Goal: Task Accomplishment & Management: Use online tool/utility

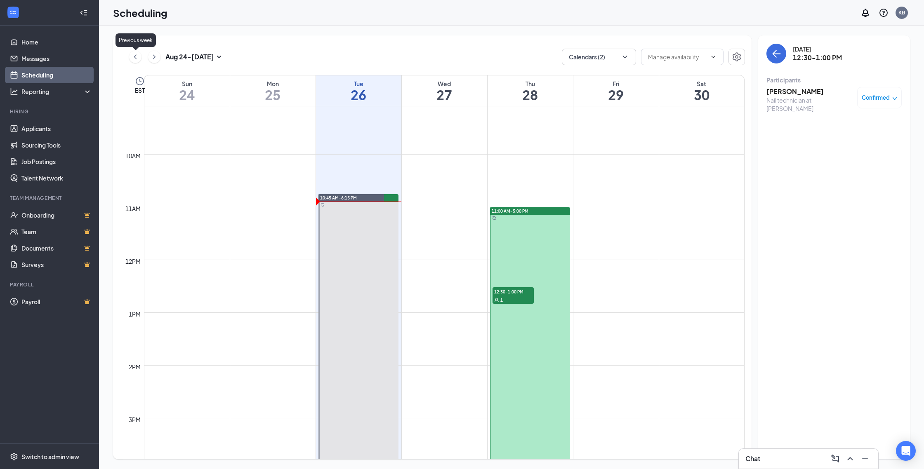
click at [135, 58] on icon "ChevronLeft" at bounding box center [135, 57] width 8 height 10
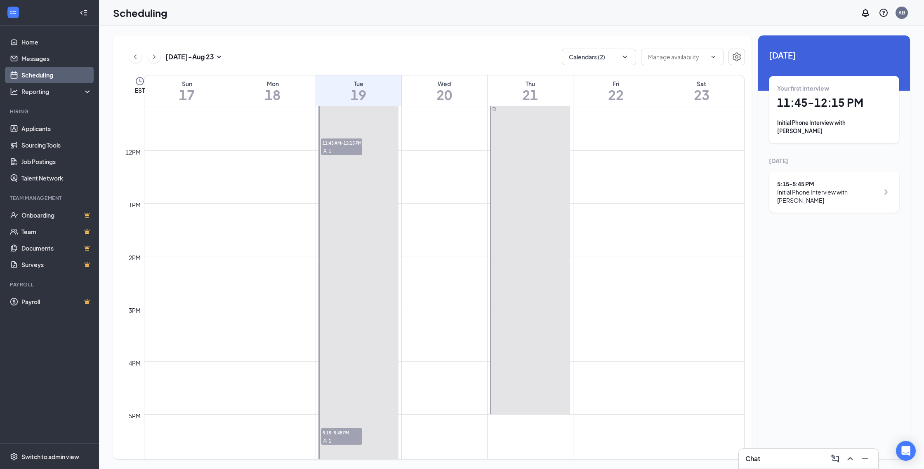
scroll to position [589, 0]
click at [332, 154] on div "1" at bounding box center [341, 151] width 41 height 8
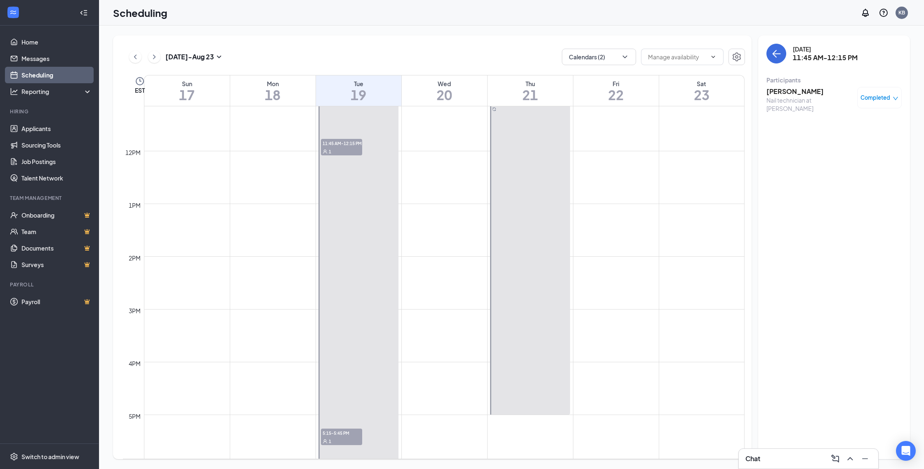
click at [352, 143] on span "11:45 AM-12:15 PM" at bounding box center [341, 143] width 41 height 8
click at [778, 92] on h3 "[PERSON_NAME]" at bounding box center [809, 91] width 87 height 9
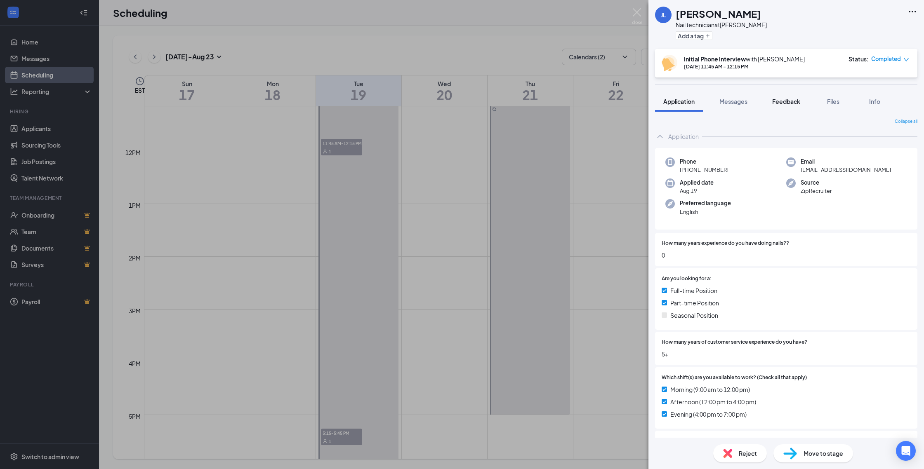
click at [777, 103] on span "Feedback" at bounding box center [786, 101] width 28 height 7
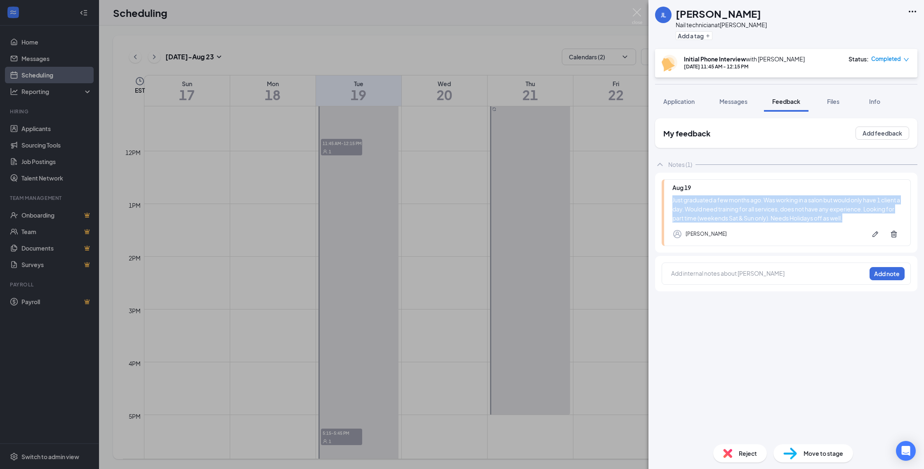
drag, startPoint x: 846, startPoint y: 218, endPoint x: 673, endPoint y: 200, distance: 174.1
click at [673, 200] on div "Just graduated a few months ago. Was working in a salon but would only have 1 c…" at bounding box center [787, 208] width 230 height 27
click at [696, 204] on div "Just graduated a few months ago. Was working in a salon but would only have 1 c…" at bounding box center [787, 208] width 230 height 27
drag, startPoint x: 673, startPoint y: 199, endPoint x: 847, endPoint y: 217, distance: 175.4
click at [847, 217] on div "Just graduated a few months ago. Was working in a salon but would only have 1 c…" at bounding box center [787, 208] width 230 height 27
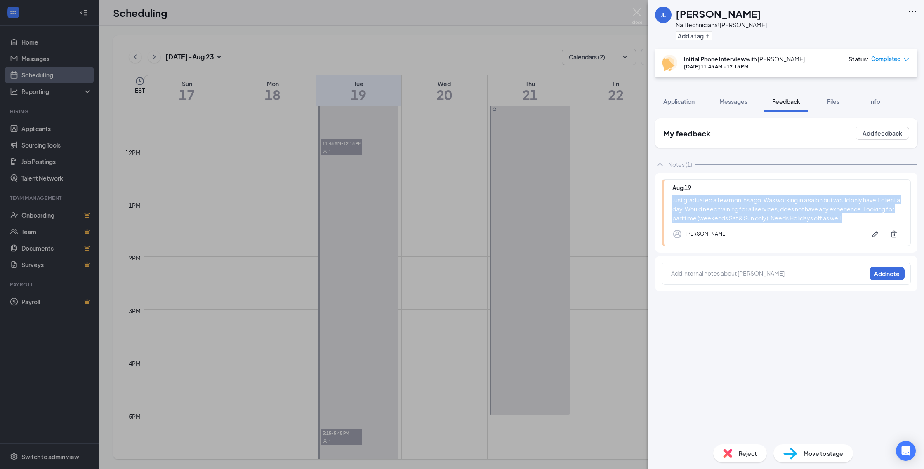
copy div "Just graduated a few months ago. Was working in a salon but would only have 1 c…"
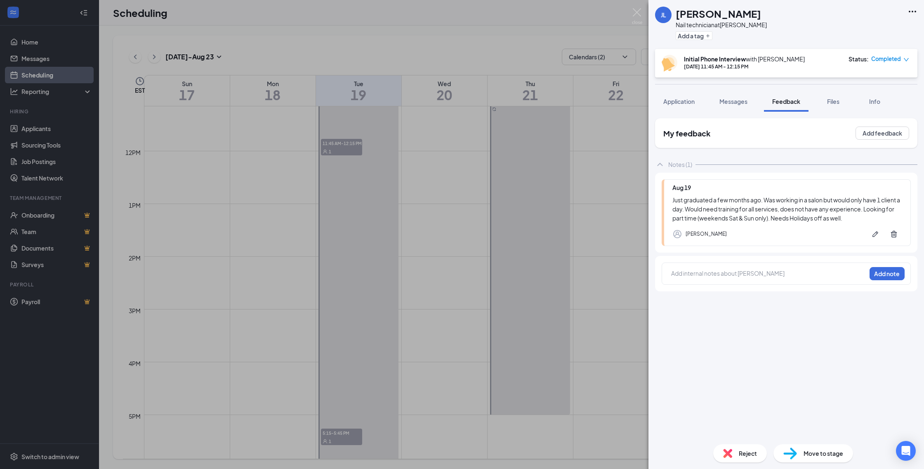
click at [443, 367] on div "[PERSON_NAME] Le Nail technician at [PERSON_NAME] Add a tag Initial Phone Inter…" at bounding box center [462, 234] width 924 height 469
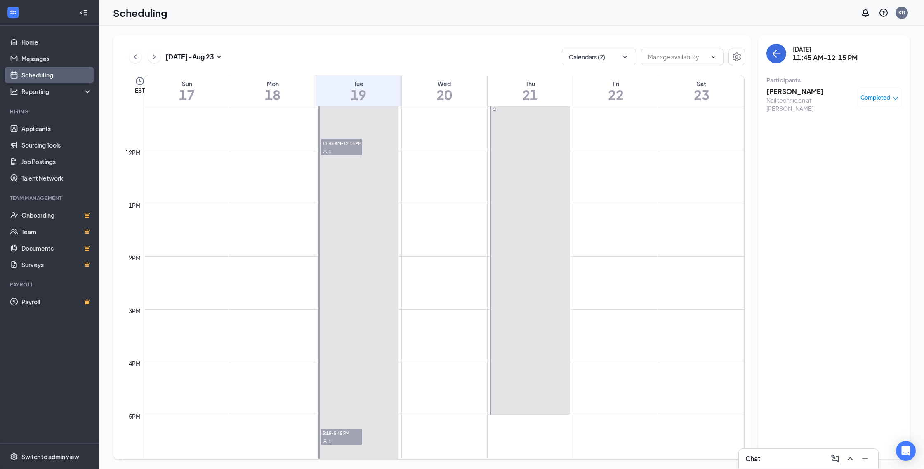
click at [345, 433] on span "5:15-5:45 PM" at bounding box center [341, 433] width 41 height 8
click at [803, 91] on h3 "[PERSON_NAME][GEOGRAPHIC_DATA]" at bounding box center [809, 96] width 87 height 18
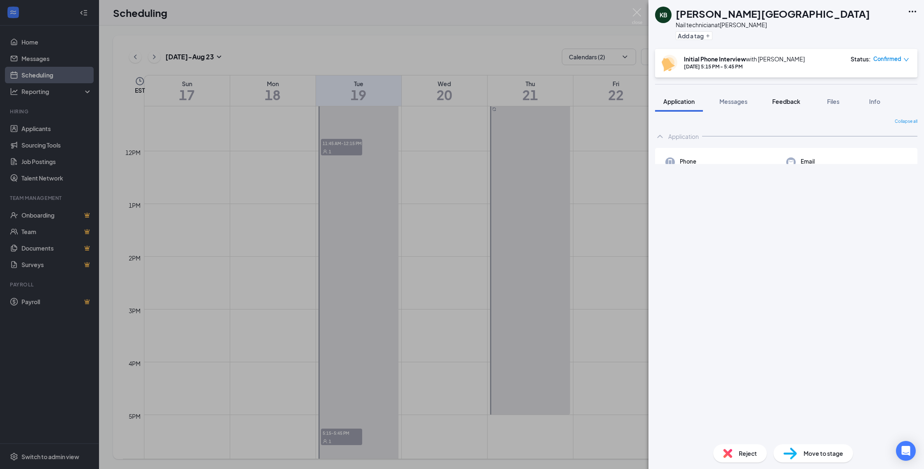
click at [786, 103] on span "Feedback" at bounding box center [786, 101] width 28 height 7
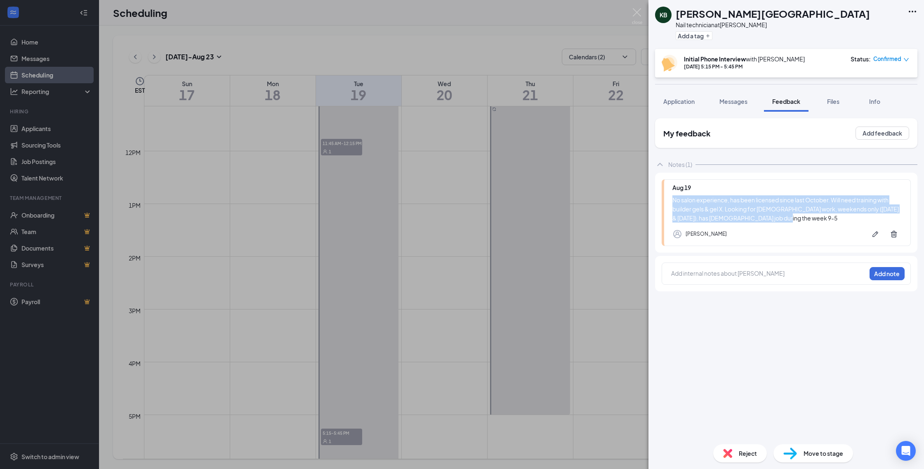
drag, startPoint x: 771, startPoint y: 220, endPoint x: 673, endPoint y: 200, distance: 100.5
click at [673, 200] on div "No salon experience, has been licensed since last October. Will need training w…" at bounding box center [787, 208] width 230 height 27
copy div "No salon experience, has been licensed since last October. Will need training w…"
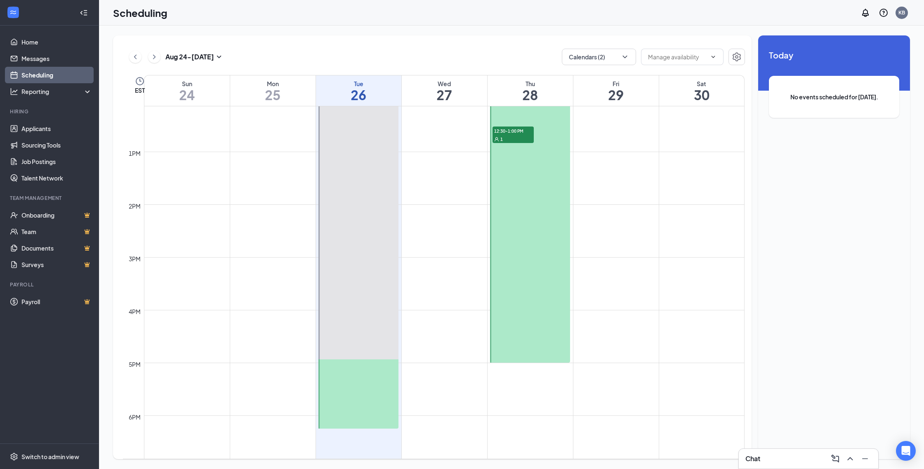
scroll to position [626, 0]
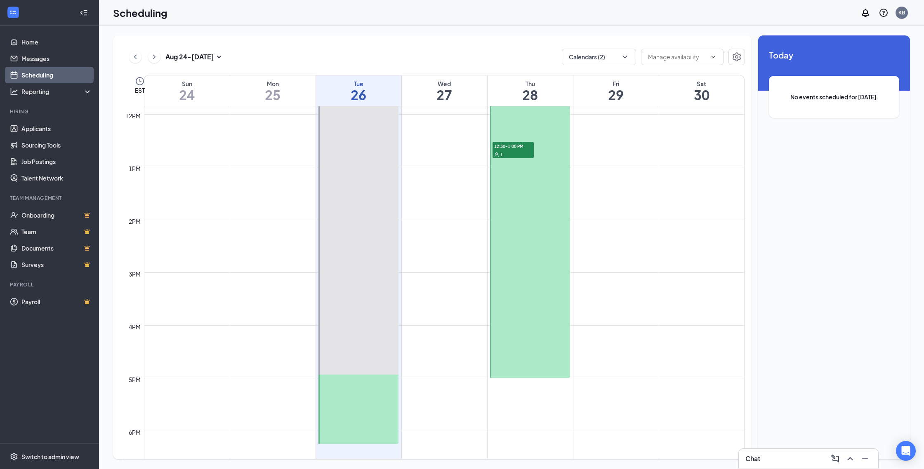
click at [512, 155] on div "1" at bounding box center [512, 154] width 41 height 8
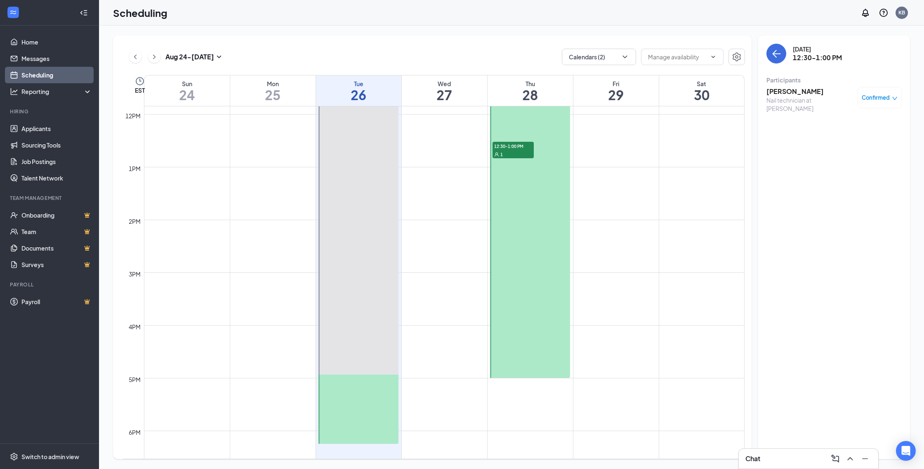
click at [788, 95] on h3 "[PERSON_NAME]" at bounding box center [809, 91] width 87 height 9
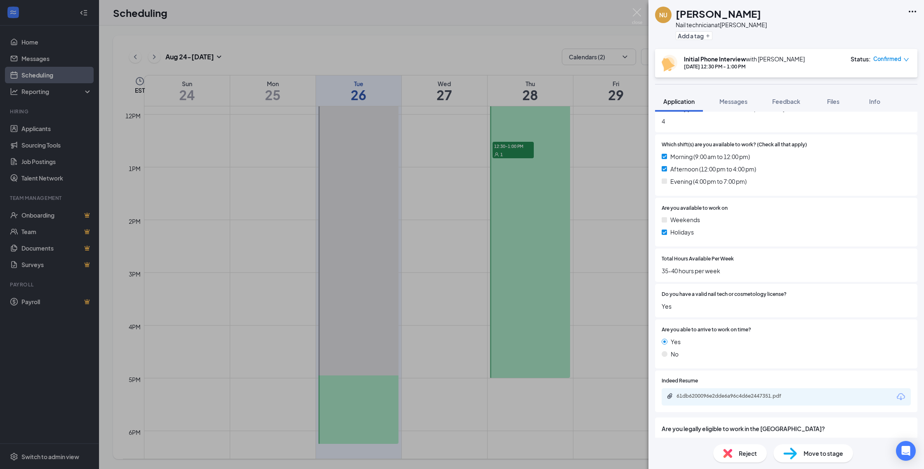
scroll to position [265, 0]
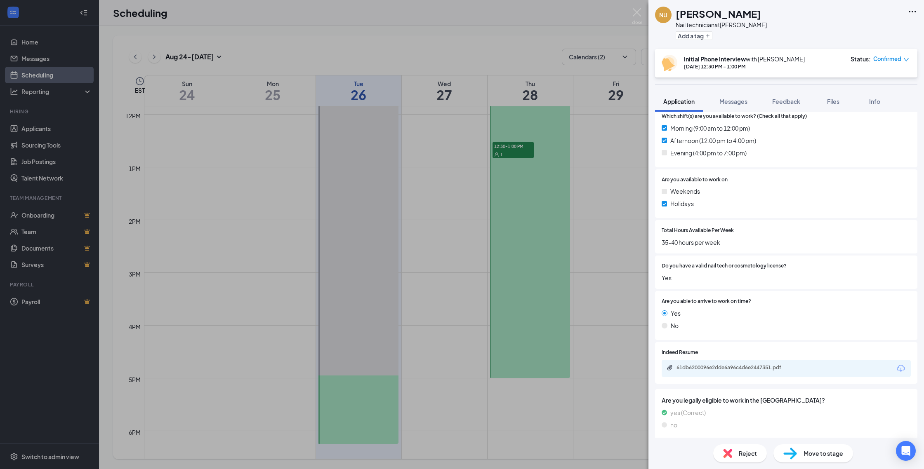
click at [704, 364] on div "61db6200096e2dde6a96c4d6e2447351.pdf" at bounding box center [785, 368] width 249 height 17
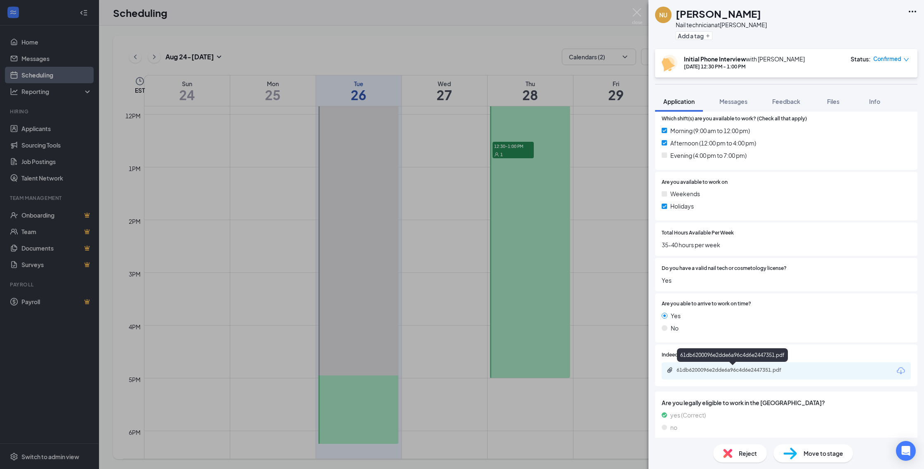
click at [706, 371] on div "61db6200096e2dde6a96c4d6e2447351.pdf" at bounding box center [733, 370] width 115 height 7
click at [636, 12] on img at bounding box center [637, 16] width 10 height 16
